Goal: Use online tool/utility: Utilize a website feature to perform a specific function

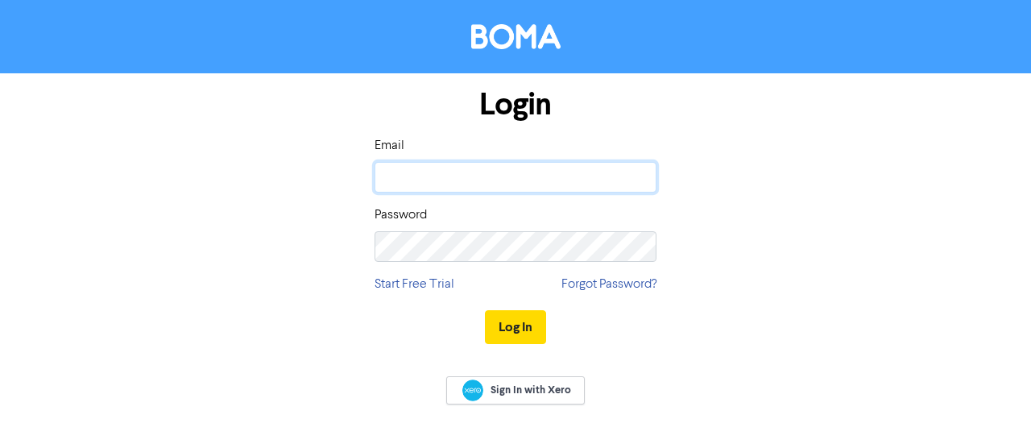
click at [453, 180] on input "email" at bounding box center [516, 177] width 282 height 31
type input "[PERSON_NAME][EMAIL_ADDRESS][DOMAIN_NAME]"
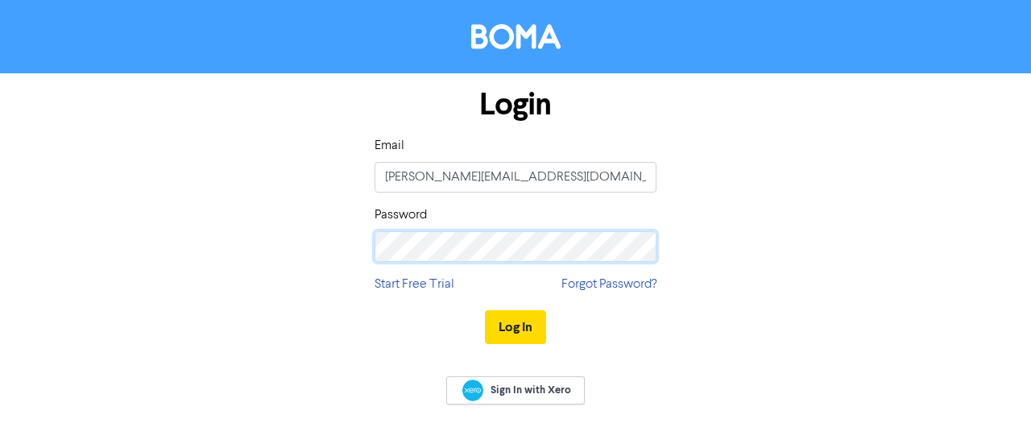
click at [485, 310] on button "Log In" at bounding box center [515, 327] width 61 height 34
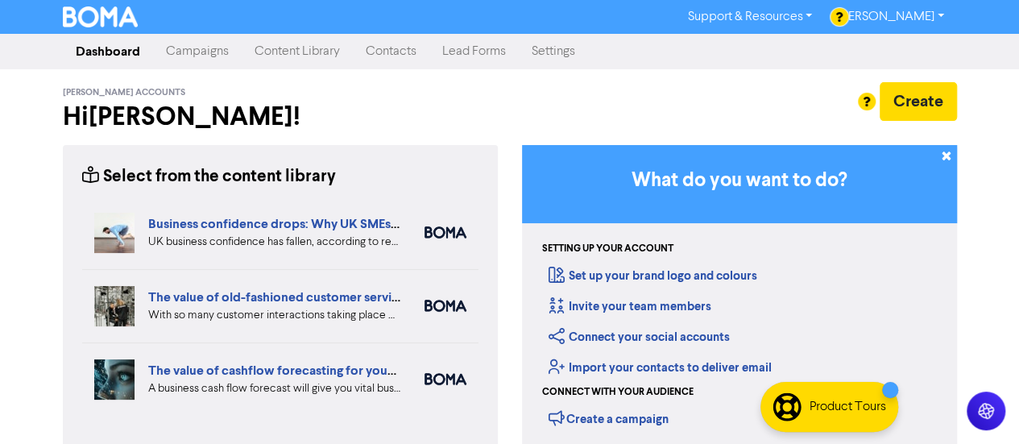
click at [318, 54] on link "Content Library" at bounding box center [297, 51] width 111 height 32
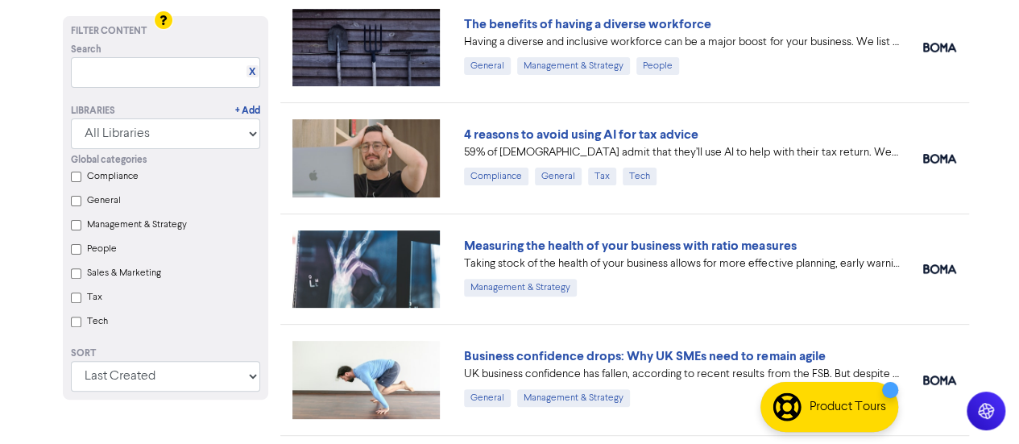
scroll to position [108, 0]
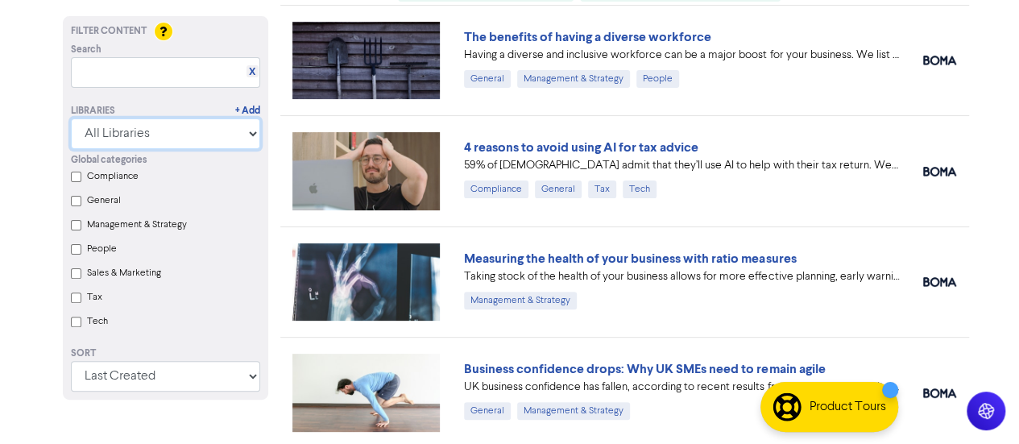
click at [250, 143] on select "All Libraries BOMA Other Partners" at bounding box center [165, 133] width 189 height 31
select select "BOMA"
click at [71, 149] on select "All Libraries BOMA Other Partners" at bounding box center [165, 133] width 189 height 31
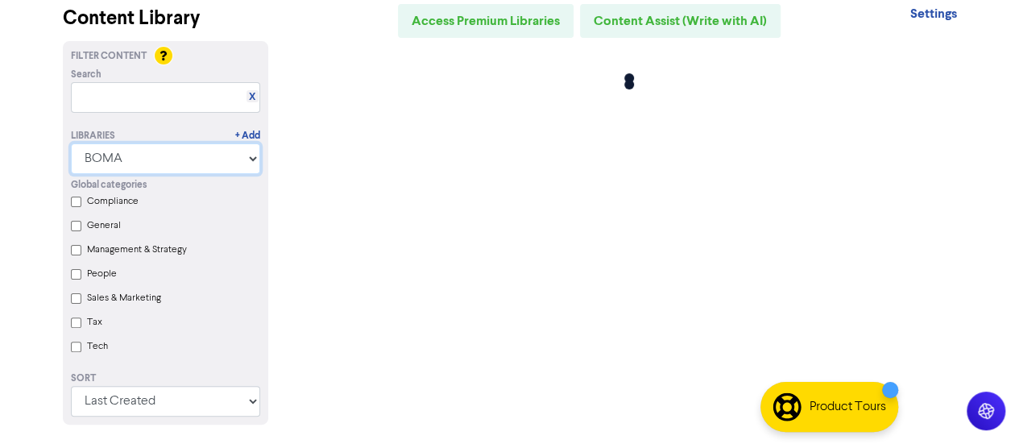
scroll to position [0, 0]
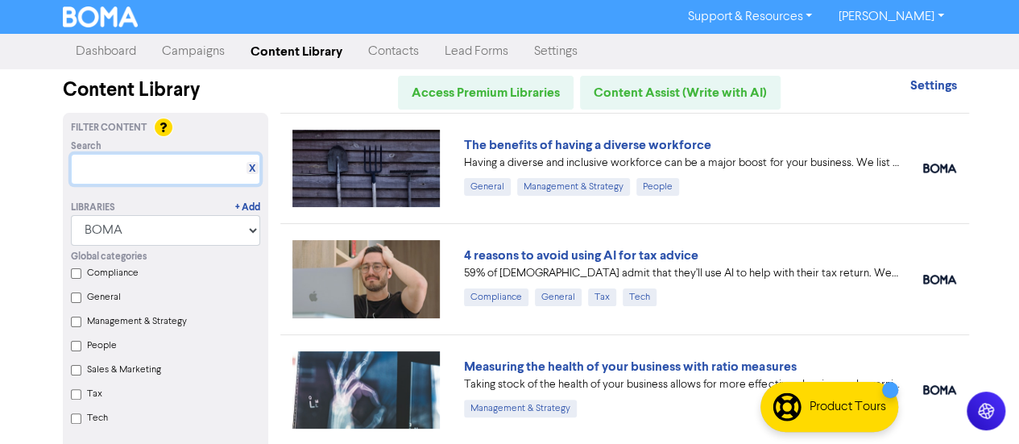
click at [189, 165] on input "text" at bounding box center [165, 169] width 189 height 31
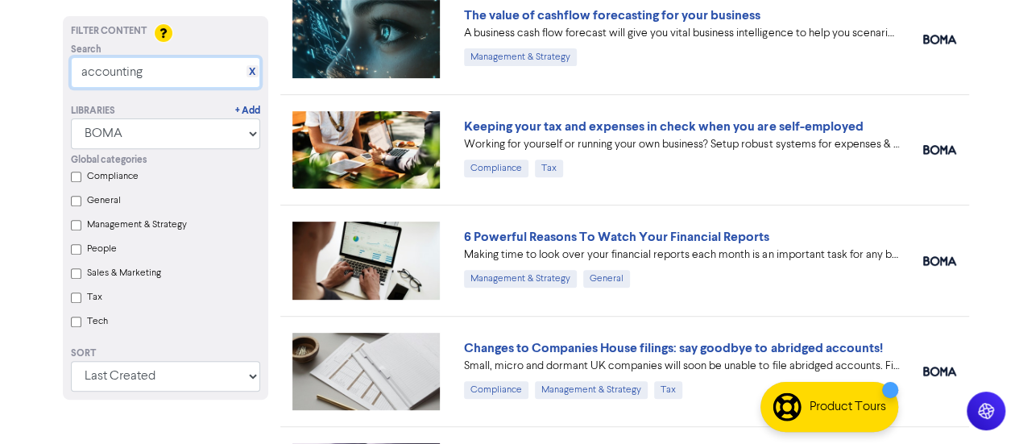
scroll to position [243, 0]
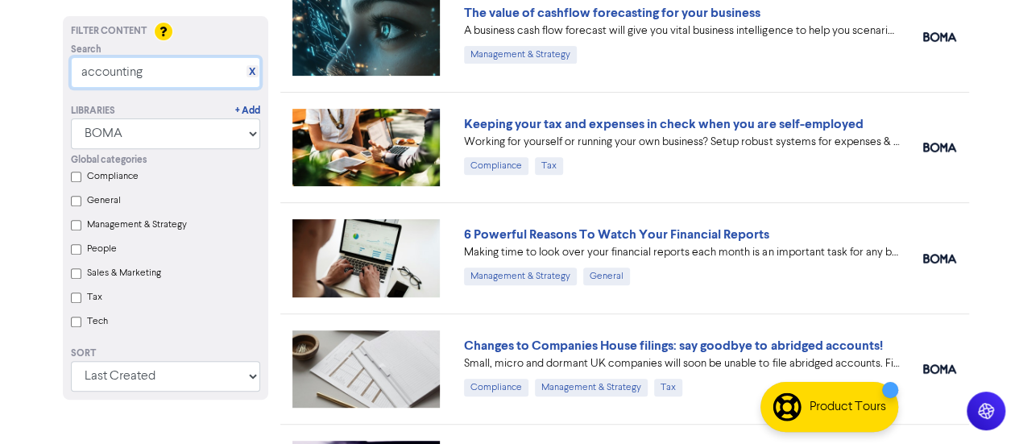
type input "accounting"
click at [242, 386] on select "Last Created First Created Title Ascending Title Descending Library Ascending L…" at bounding box center [165, 376] width 189 height 31
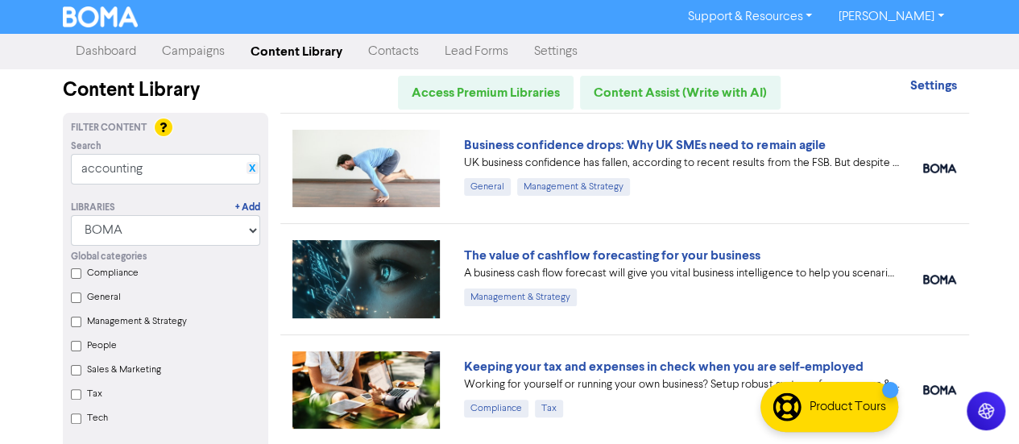
click at [255, 172] on link "X" at bounding box center [252, 169] width 6 height 12
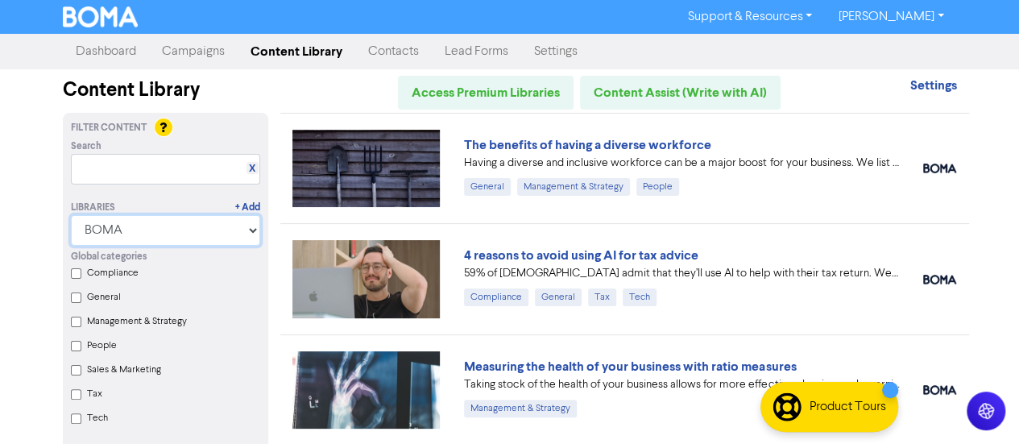
click at [250, 231] on select "All Libraries BOMA Other Partners" at bounding box center [165, 230] width 189 height 31
select select
click at [71, 215] on select "All Libraries BOMA Other Partners" at bounding box center [165, 230] width 189 height 31
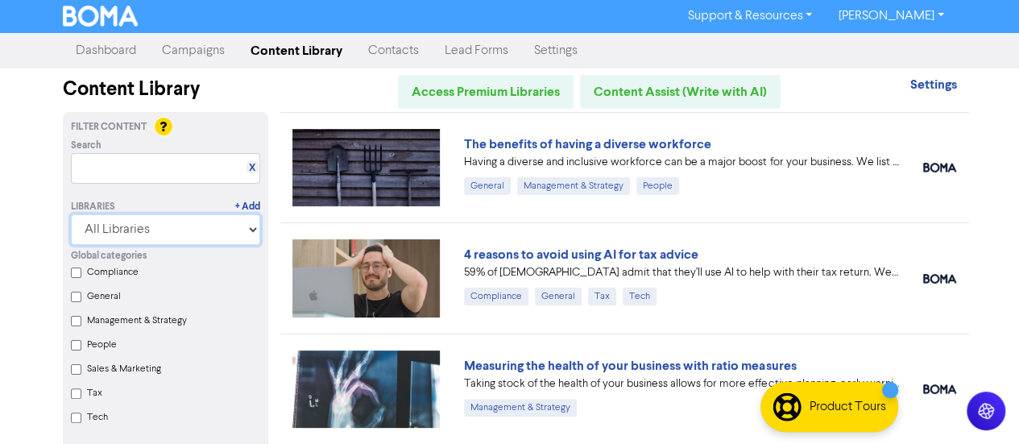
click at [247, 230] on select "All Libraries BOMA Other Partners" at bounding box center [165, 229] width 189 height 31
click at [239, 227] on select "All Libraries BOMA Other Partners" at bounding box center [165, 229] width 189 height 31
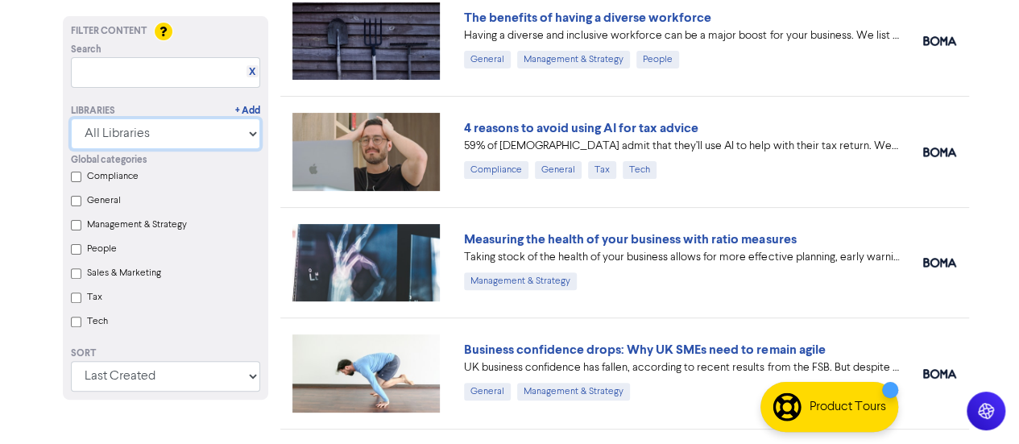
scroll to position [128, 0]
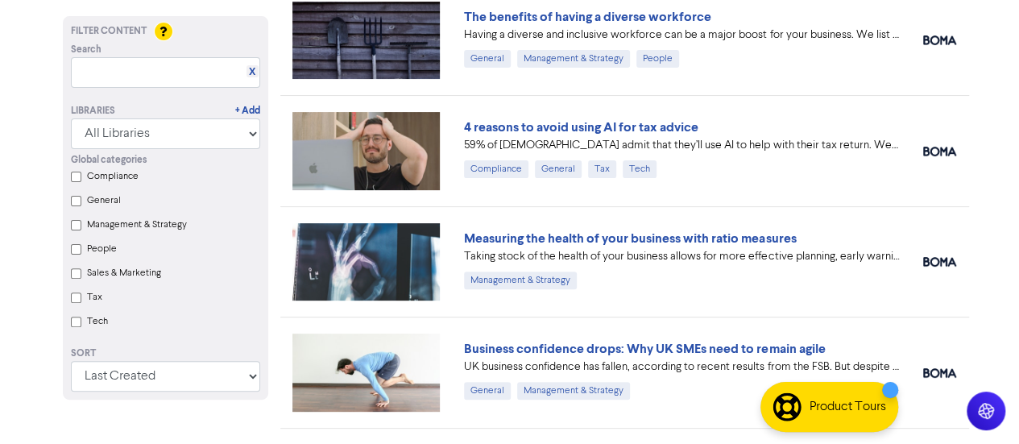
click at [73, 254] on input "People" at bounding box center [76, 249] width 10 height 10
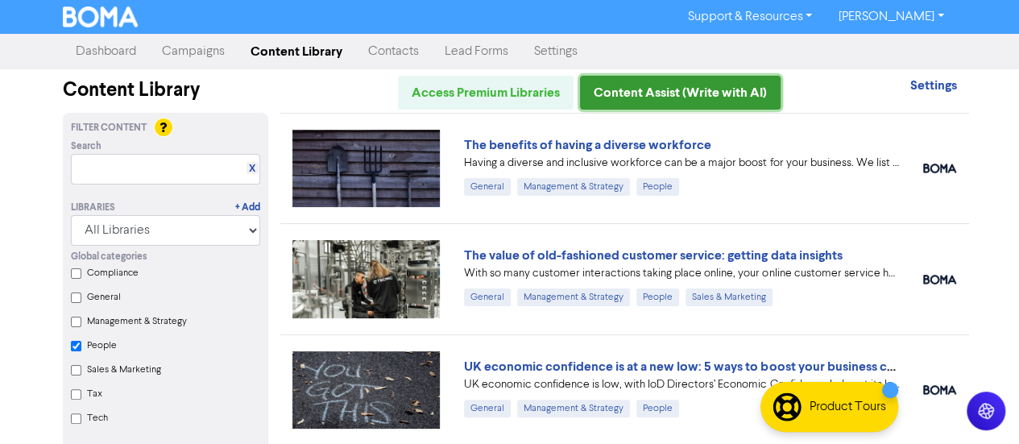
click at [665, 90] on link "Content Assist (Write with AI)" at bounding box center [680, 93] width 201 height 34
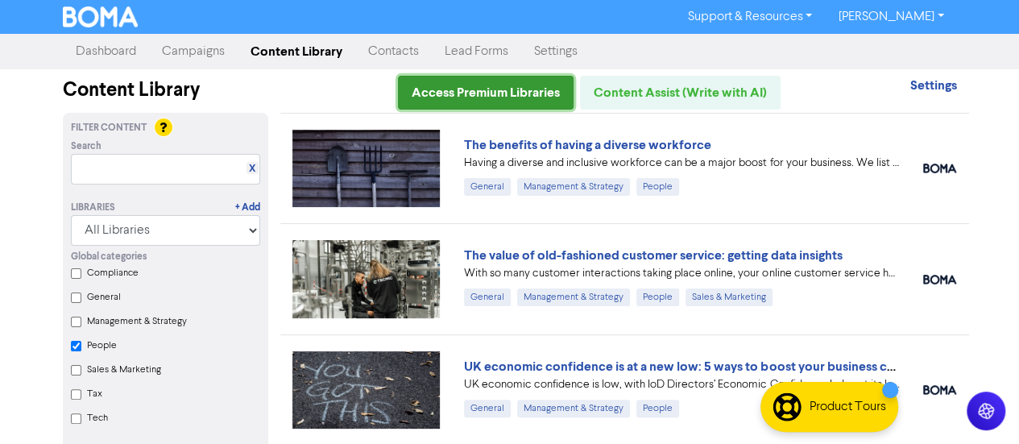
click at [495, 84] on link "Access Premium Libraries" at bounding box center [486, 93] width 176 height 34
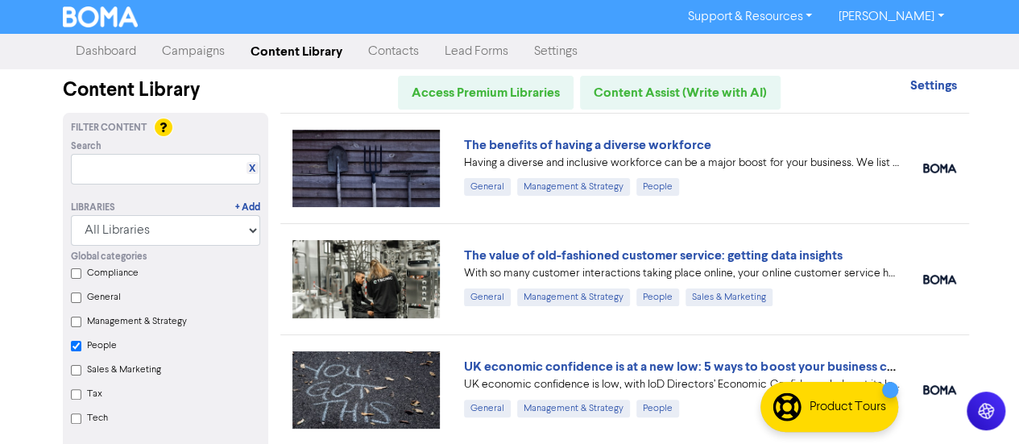
click at [75, 347] on input "People" at bounding box center [76, 346] width 10 height 10
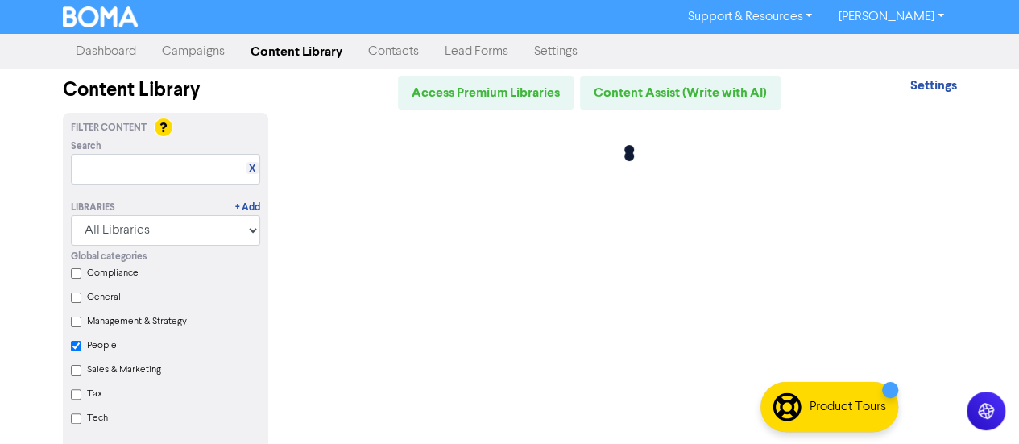
checkbox input "false"
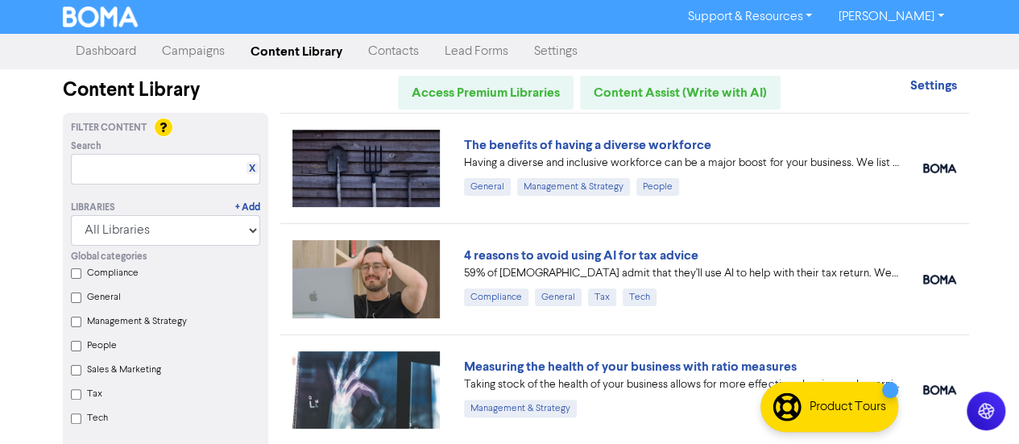
click at [77, 399] on input "Tax" at bounding box center [76, 394] width 10 height 10
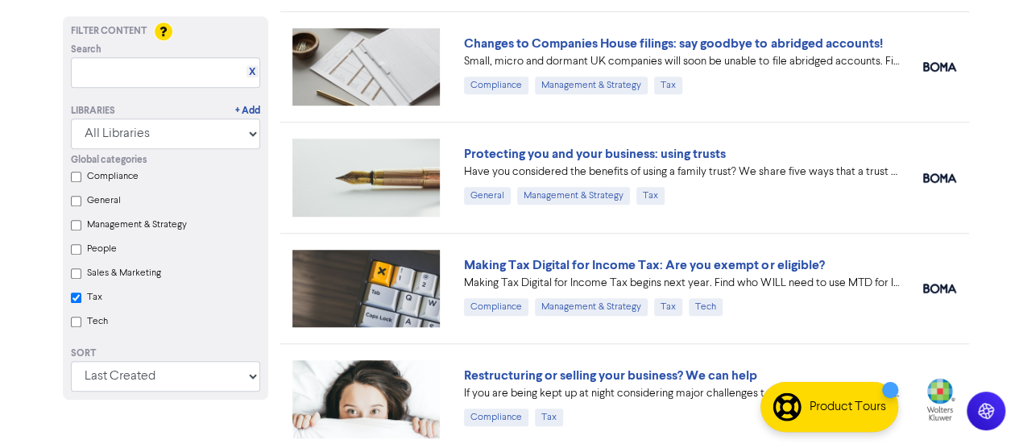
scroll to position [544, 0]
drag, startPoint x: 708, startPoint y: 275, endPoint x: 749, endPoint y: 328, distance: 66.7
click at [749, 328] on div "Making Tax Digital for Income Tax: Are you exempt or eligible? Making Tax Digit…" at bounding box center [624, 289] width 689 height 110
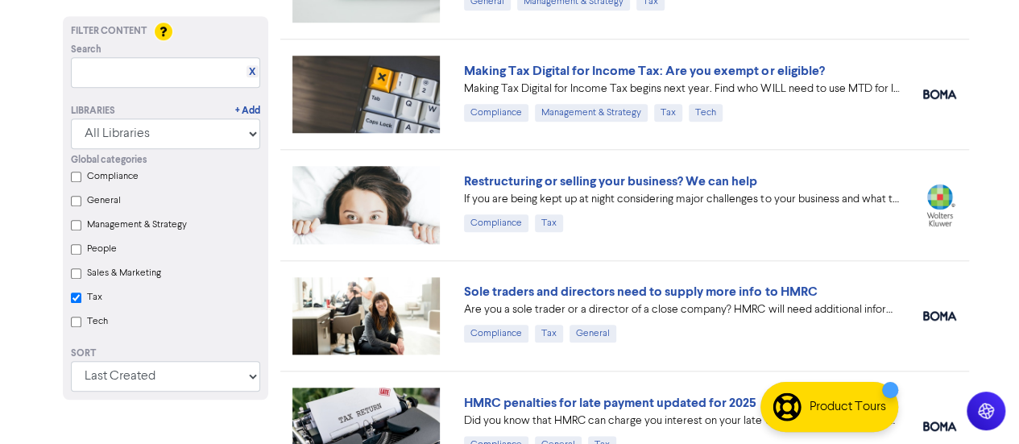
checkbox input "true"
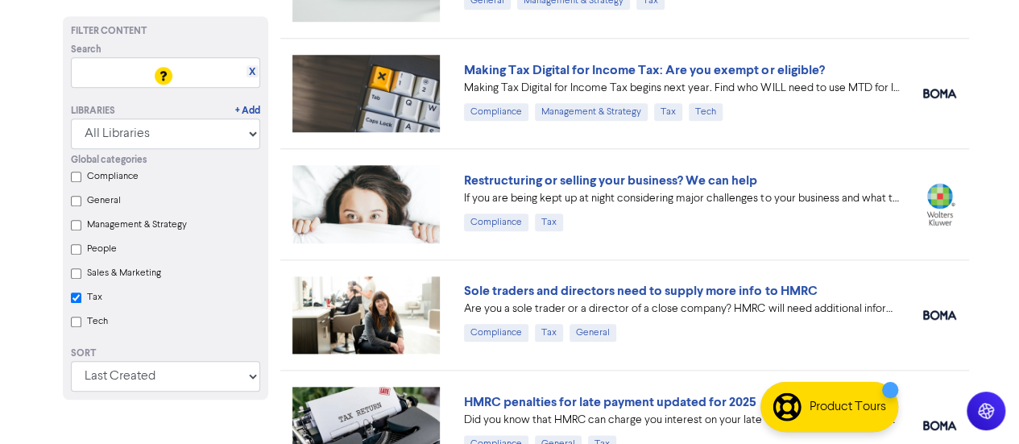
scroll to position [948, 0]
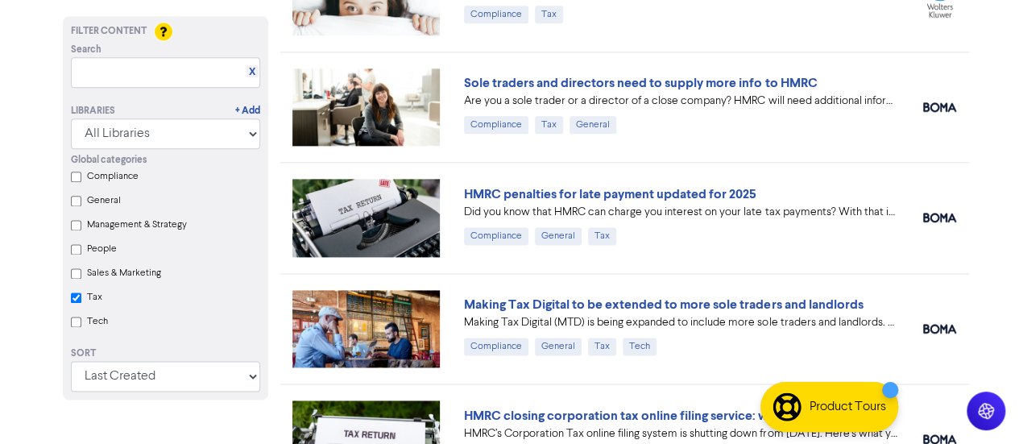
click at [719, 347] on div "Making Tax Digital to be extended to more sole traders and landlords Making Tax…" at bounding box center [681, 328] width 459 height 67
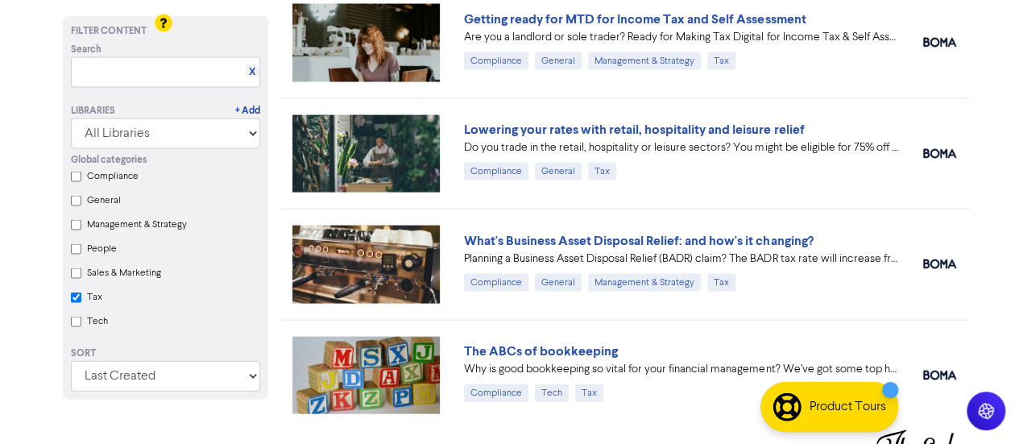
scroll to position [1581, 0]
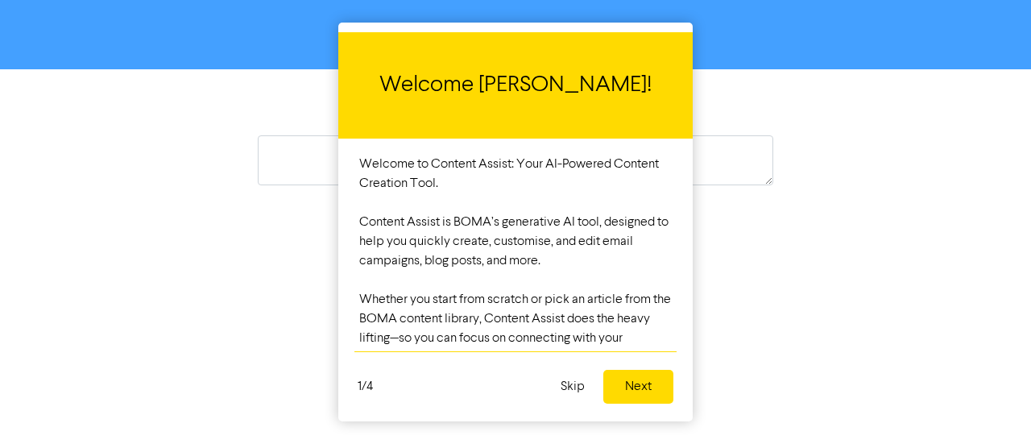
click at [575, 386] on button "Skip" at bounding box center [573, 387] width 44 height 34
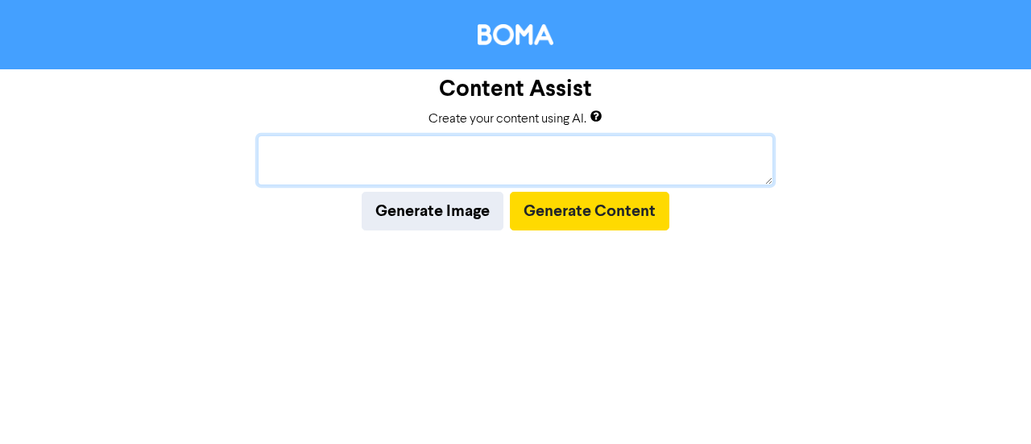
click at [568, 166] on textarea at bounding box center [516, 160] width 516 height 50
paste textarea "Caption: 📊 At Titus Accounts Ltd, we know that solid financial records are the …"
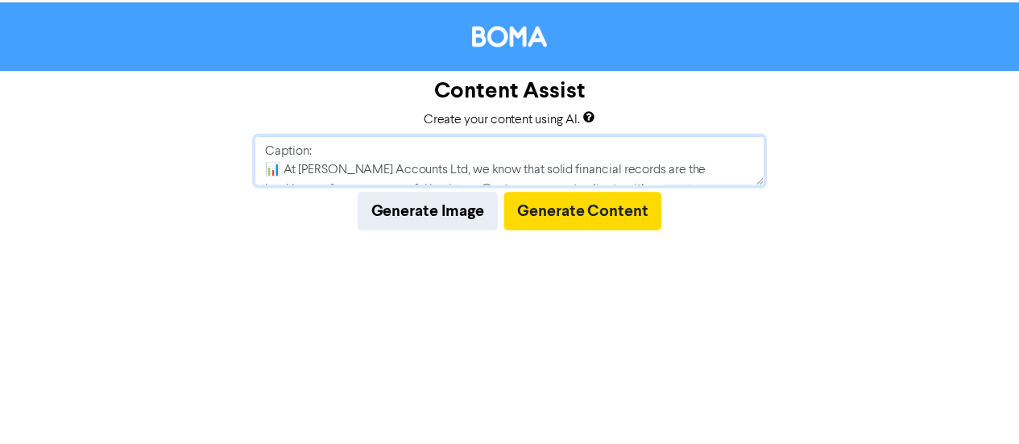
scroll to position [361, 0]
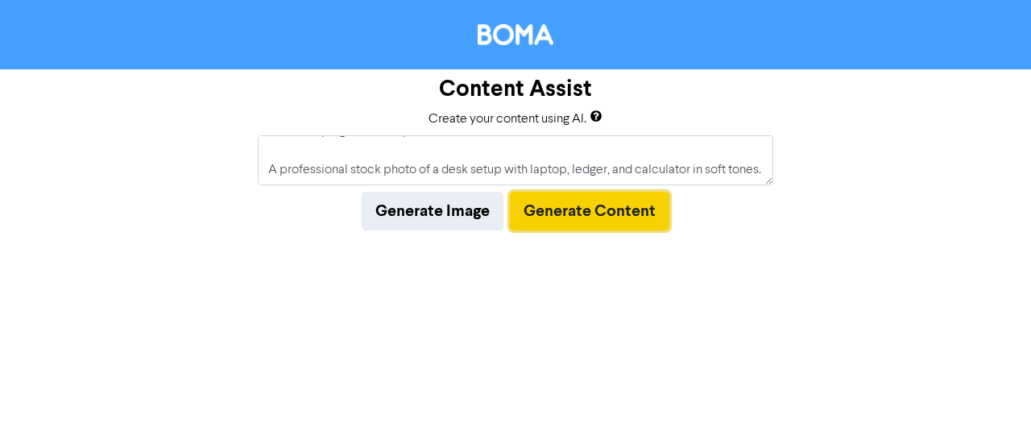
click at [612, 202] on button "Generate Content" at bounding box center [590, 211] width 160 height 39
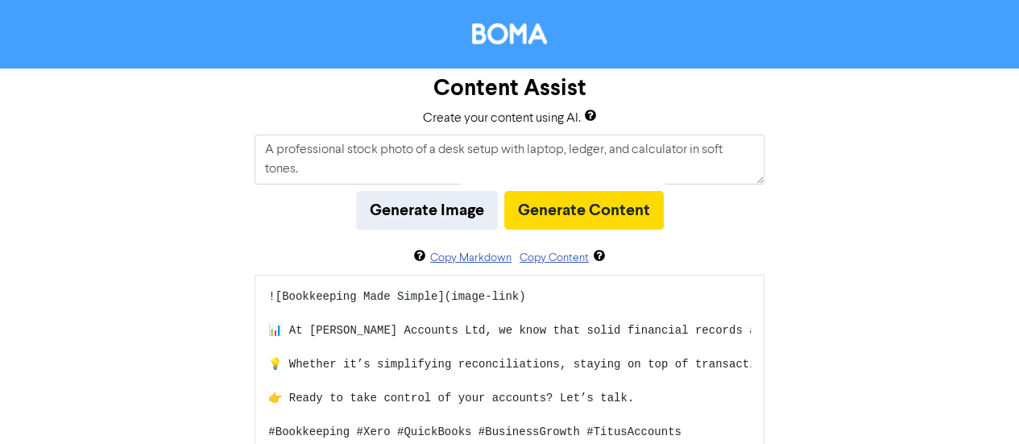
scroll to position [158, 0]
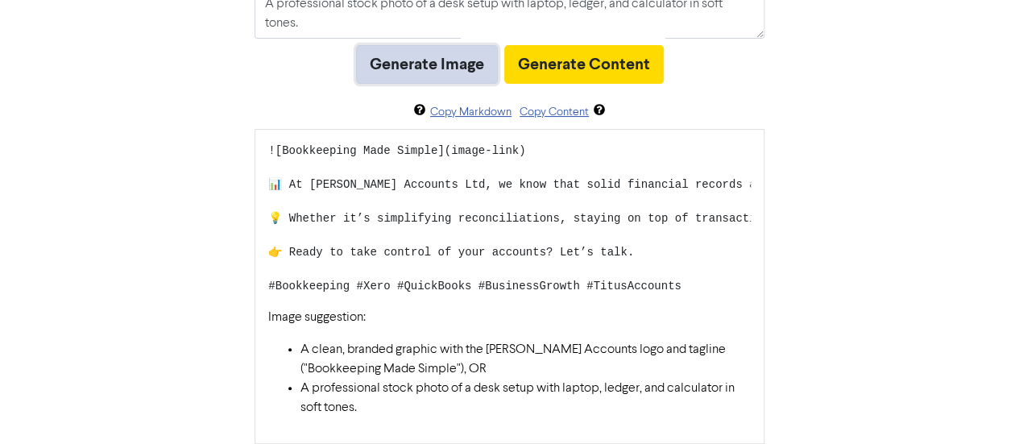
click at [464, 45] on button "Generate Image" at bounding box center [427, 64] width 142 height 39
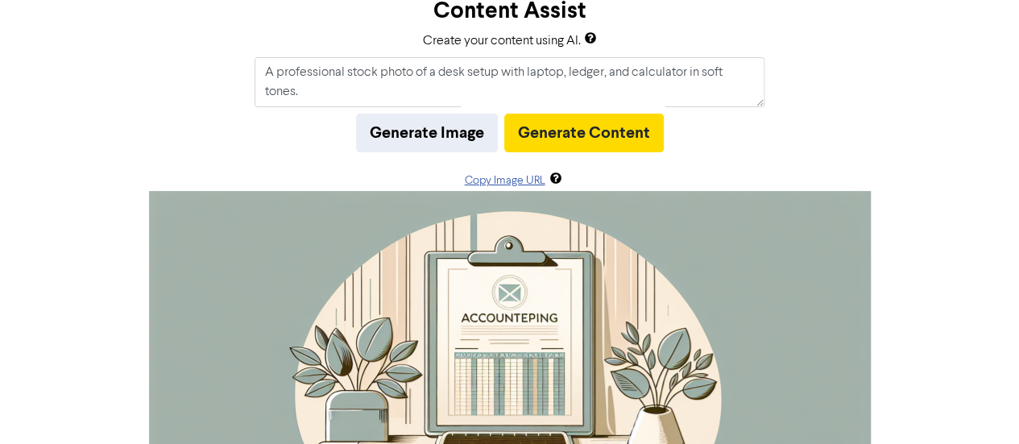
scroll to position [0, 0]
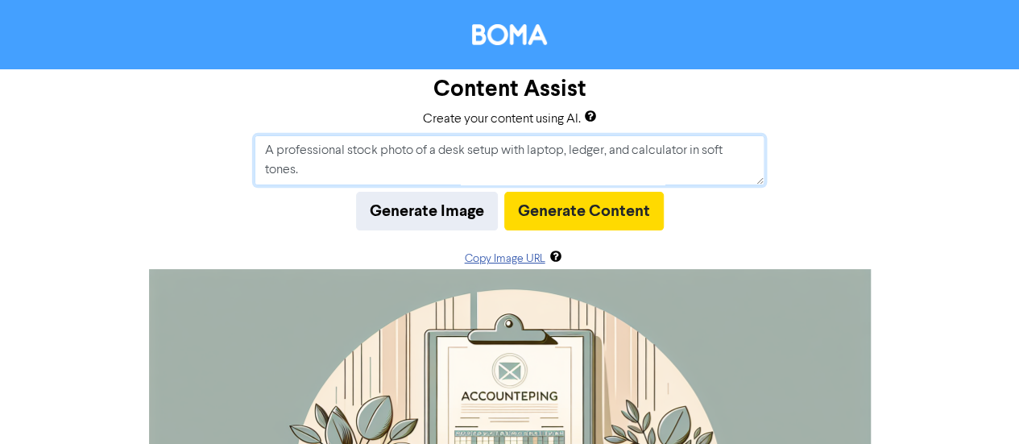
click at [672, 163] on textarea "Caption: 📊 At Titus Accounts Ltd, we know that solid financial records are the …" at bounding box center [510, 160] width 510 height 50
drag, startPoint x: 359, startPoint y: 172, endPoint x: 264, endPoint y: 160, distance: 95.0
click at [264, 160] on textarea "Caption: 📊 At Titus Accounts Ltd, we know that solid financial records are the …" at bounding box center [510, 160] width 510 height 50
drag, startPoint x: 388, startPoint y: 167, endPoint x: 253, endPoint y: 156, distance: 135.0
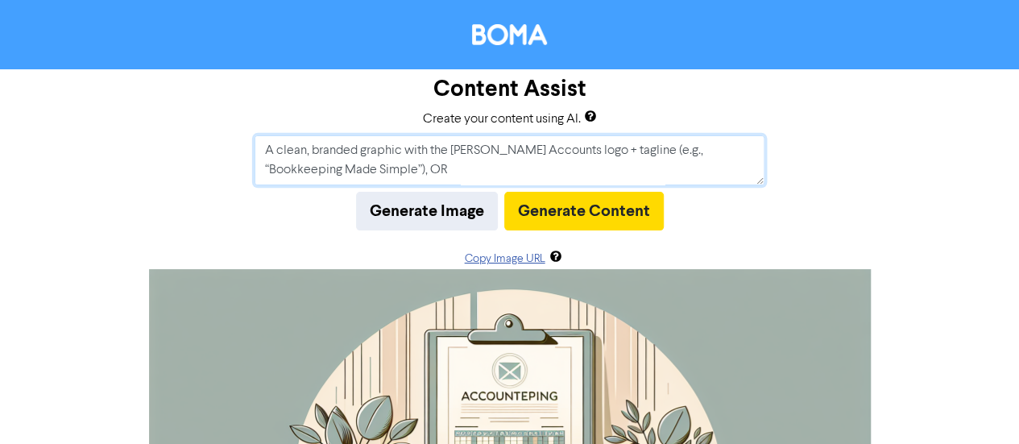
click at [253, 156] on div "Content Assist Create your content using AI. Caption: 📊 At Titus Accounts Ltd, …" at bounding box center [509, 375] width 1019 height 612
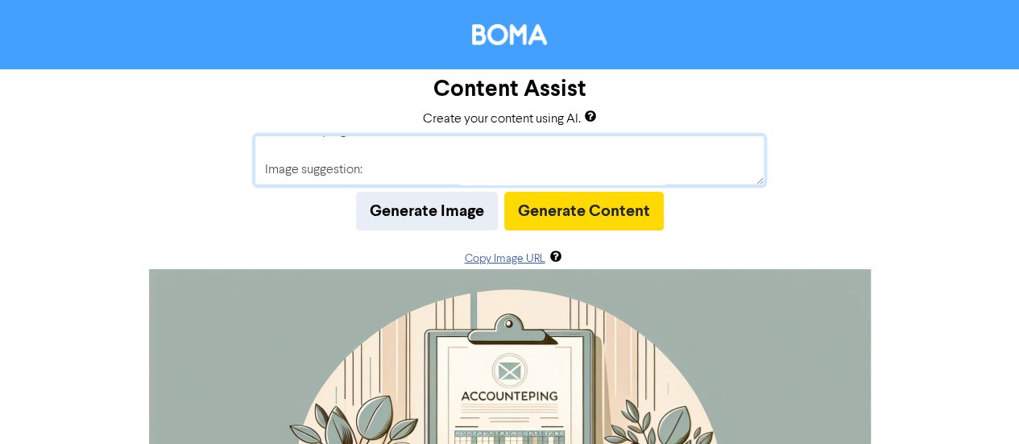
scroll to position [253, 0]
drag, startPoint x: 369, startPoint y: 169, endPoint x: 258, endPoint y: 147, distance: 113.5
click at [258, 147] on textarea "Caption: 📊 At Titus Accounts Ltd, we know that solid financial records are the …" at bounding box center [510, 160] width 510 height 50
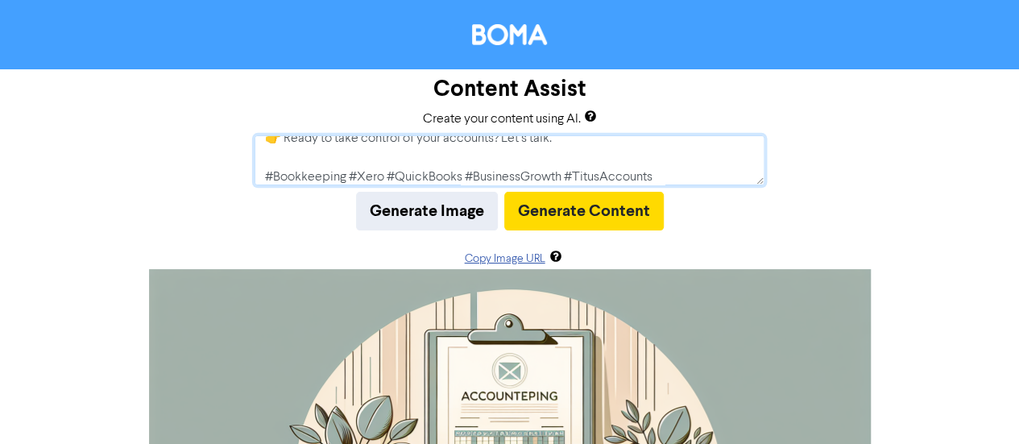
scroll to position [222, 0]
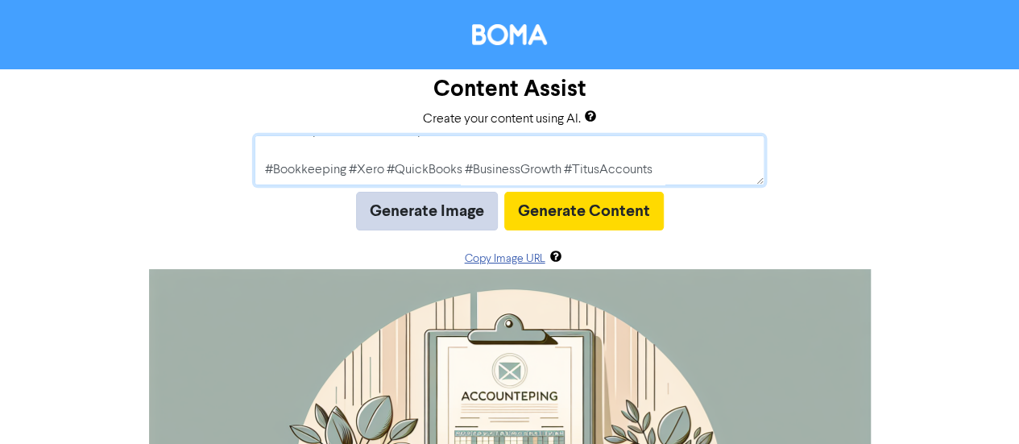
type textarea "Caption: 📊 At Titus Accounts Ltd, we know that solid financial records are the …"
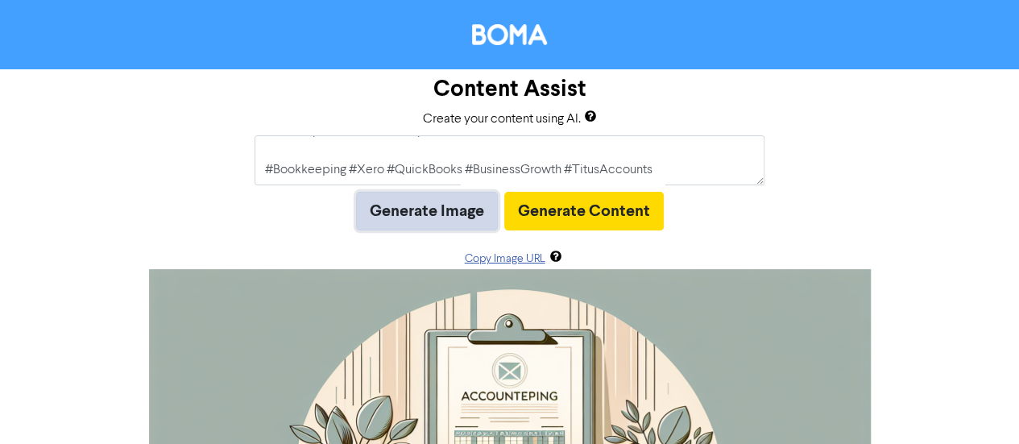
click at [406, 202] on button "Generate Image" at bounding box center [427, 211] width 142 height 39
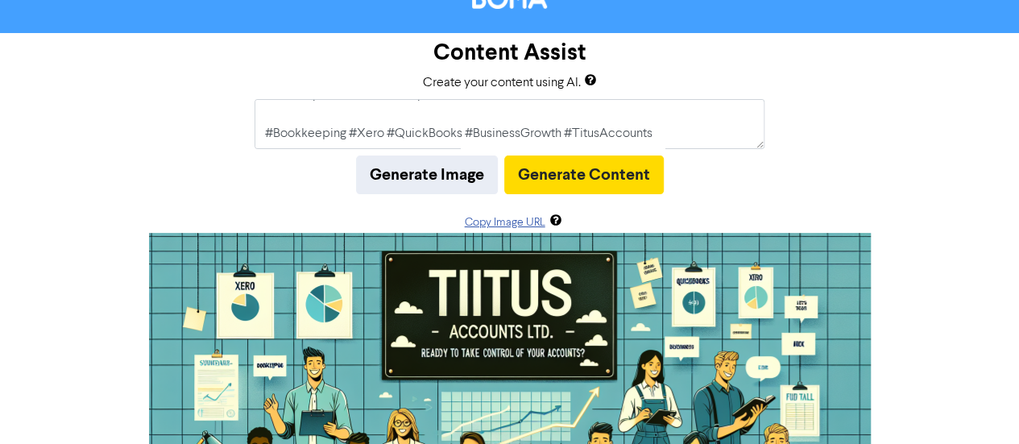
scroll to position [5, 0]
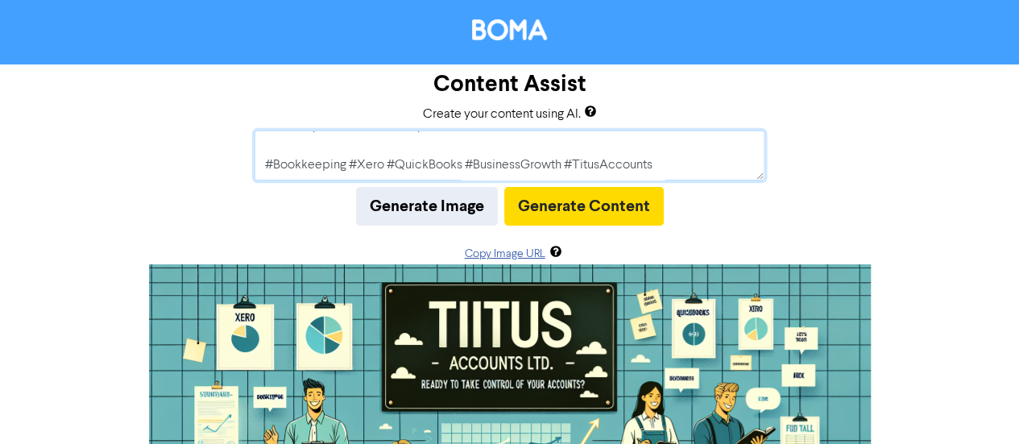
click at [624, 160] on textarea "Caption: 📊 At Titus Accounts Ltd, we know that solid financial records are the …" at bounding box center [510, 156] width 510 height 50
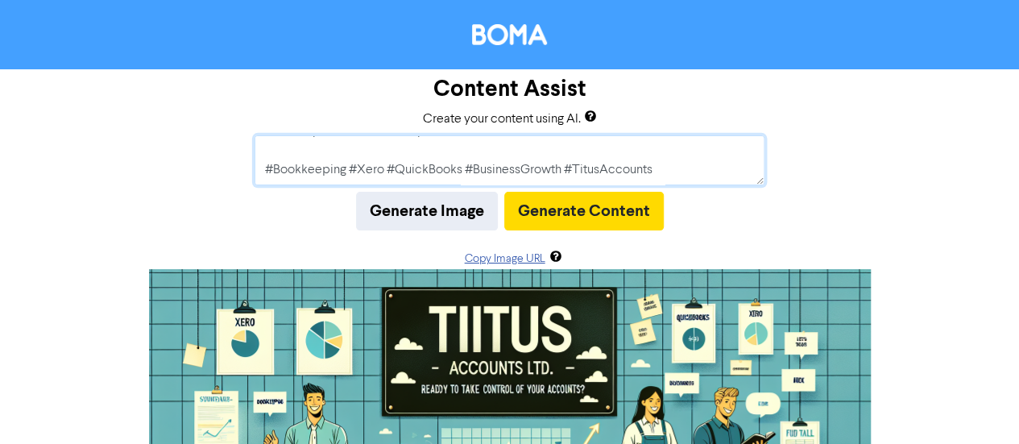
scroll to position [309, 0]
